Goal: Information Seeking & Learning: Learn about a topic

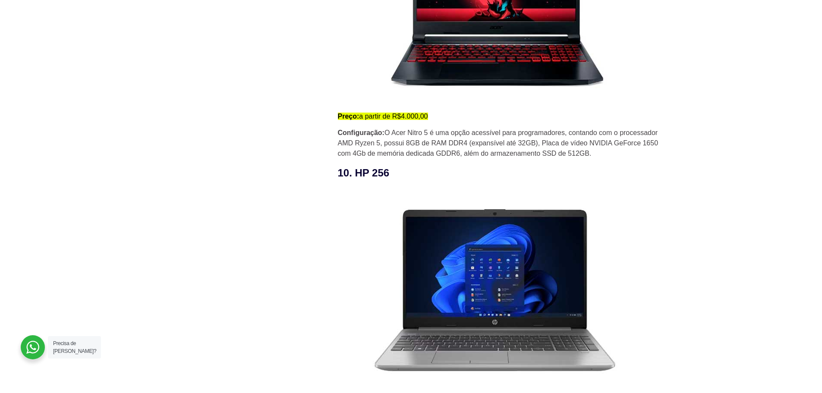
scroll to position [3768, 0]
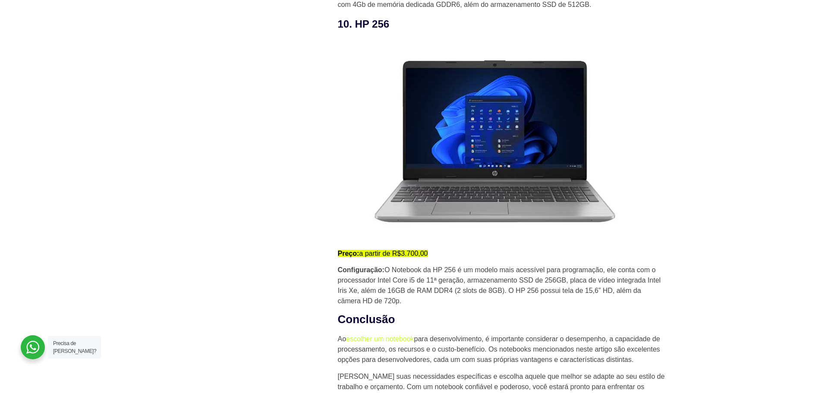
drag, startPoint x: 502, startPoint y: 263, endPoint x: 493, endPoint y: 264, distance: 9.2
drag, startPoint x: 491, startPoint y: 279, endPoint x: 541, endPoint y: 279, distance: 50.5
click at [499, 279] on p "Configuração: O Notebook da HP 256 é um modelo mais acessível para programação,…" at bounding box center [502, 285] width 328 height 41
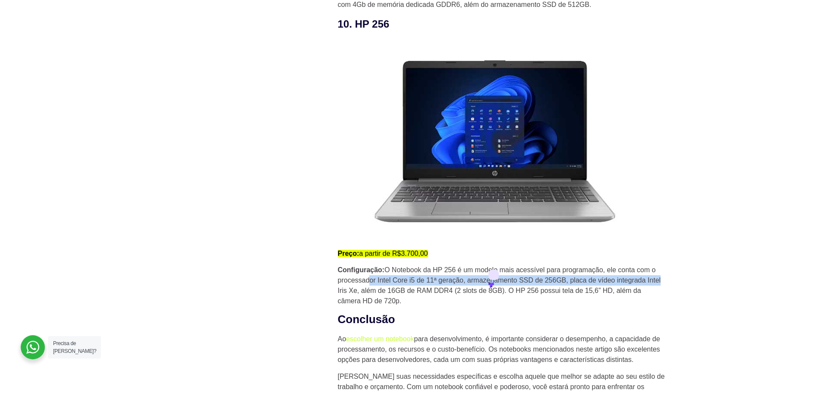
drag, startPoint x: 371, startPoint y: 284, endPoint x: 629, endPoint y: 288, distance: 258.0
click at [663, 288] on p "Configuração: O Notebook da HP 256 é um modelo mais acessível para programação,…" at bounding box center [502, 285] width 328 height 41
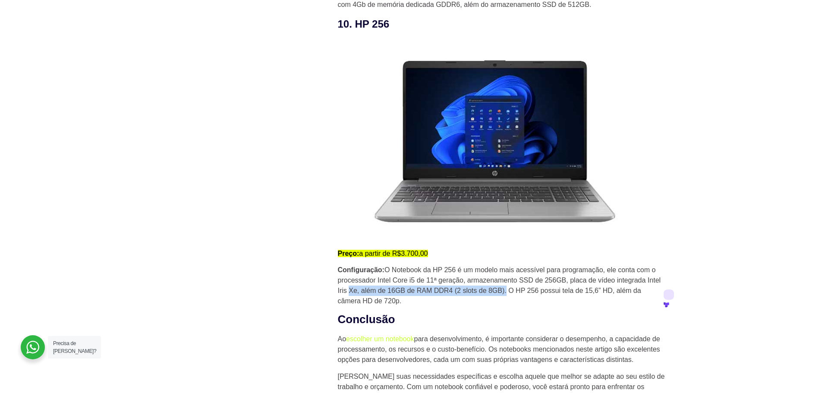
drag, startPoint x: 352, startPoint y: 297, endPoint x: 506, endPoint y: 297, distance: 153.6
click at [506, 297] on p "Configuração: O Notebook da HP 256 é um modelo mais acessível para programação,…" at bounding box center [502, 285] width 328 height 41
click at [535, 295] on p "Configuração: O Notebook da HP 256 é um modelo mais acessível para programação,…" at bounding box center [502, 285] width 328 height 41
drag, startPoint x: 383, startPoint y: 23, endPoint x: 387, endPoint y: 34, distance: 12.0
click at [354, 27] on h3 "10. HP 256" at bounding box center [502, 24] width 328 height 16
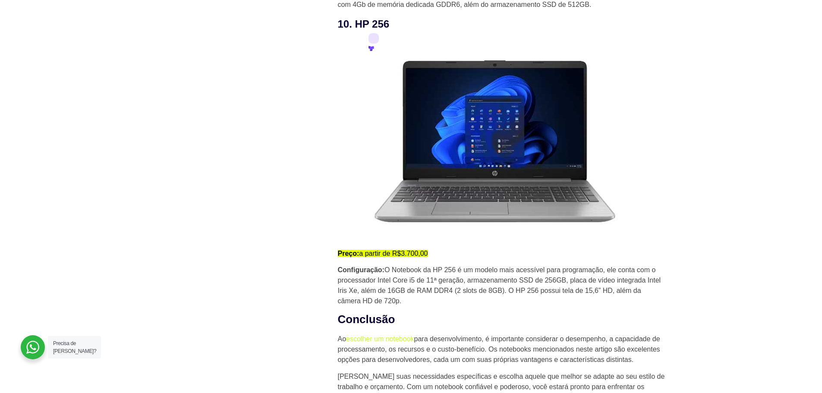
copy h3 "HP 256"
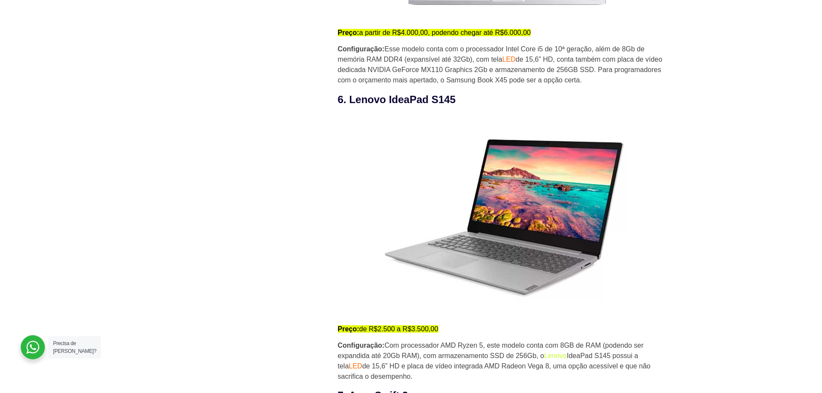
scroll to position [2474, 0]
